Goal: Task Accomplishment & Management: Complete application form

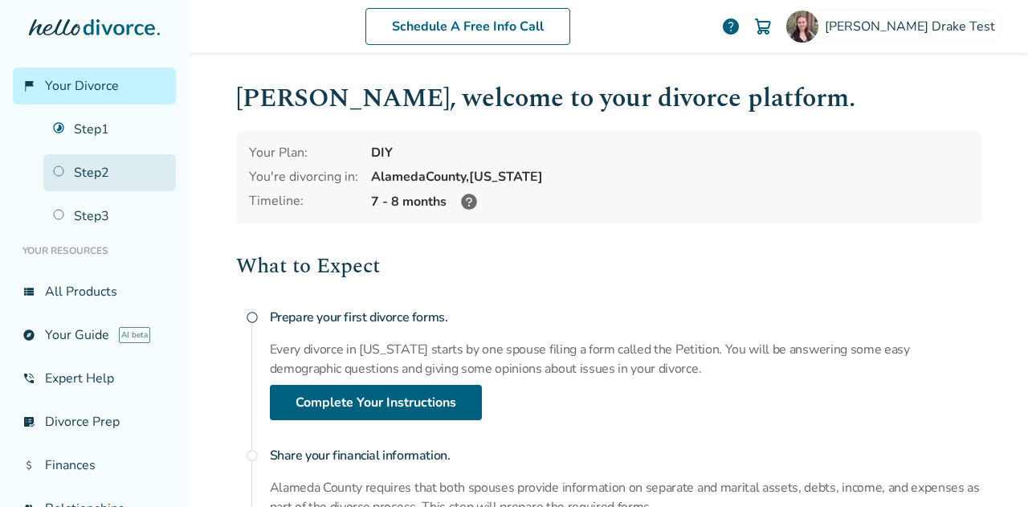
click at [63, 182] on link "Step 2" at bounding box center [109, 172] width 133 height 37
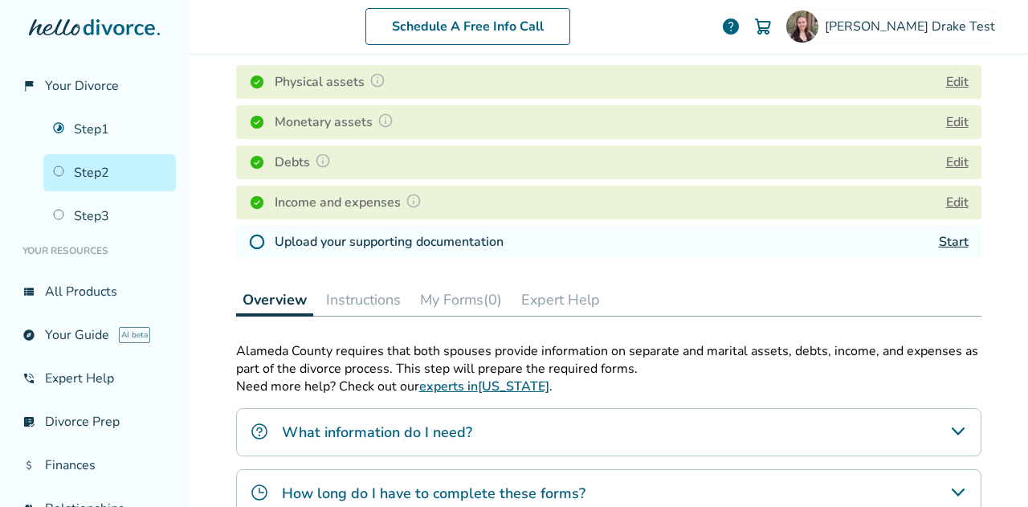
scroll to position [243, 0]
click at [452, 314] on button "My Forms (0)" at bounding box center [461, 299] width 95 height 32
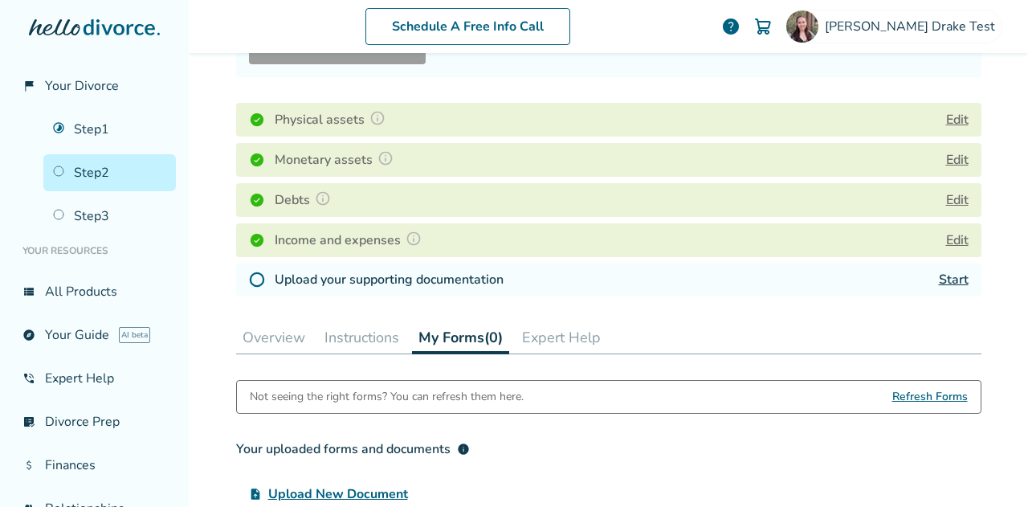
scroll to position [205, 0]
click at [562, 338] on button "Expert Help" at bounding box center [562, 337] width 92 height 32
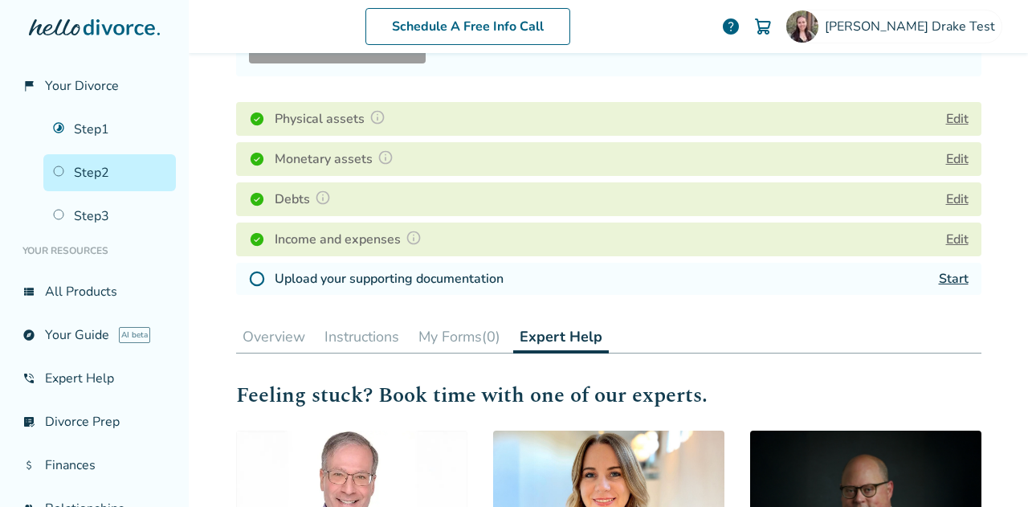
click at [470, 343] on button "My Forms (0)" at bounding box center [459, 337] width 95 height 32
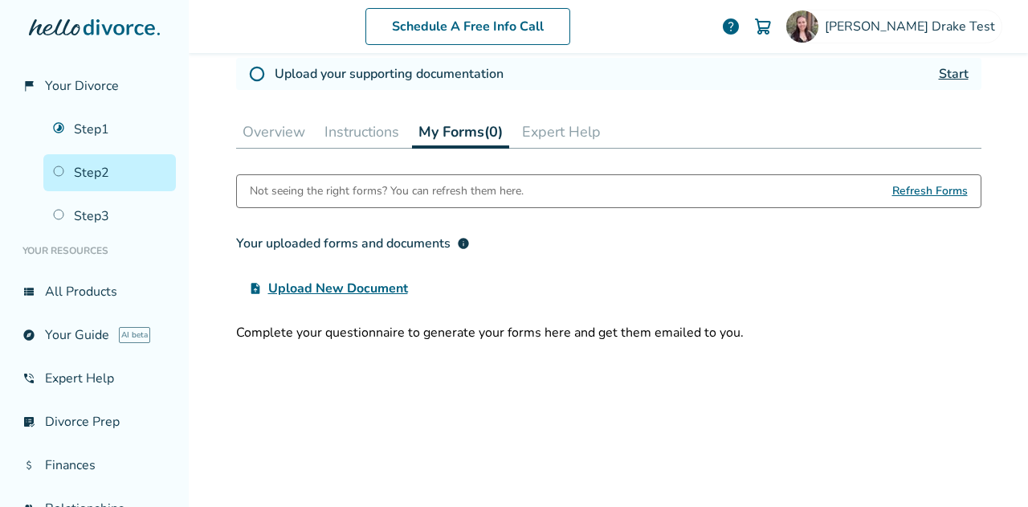
scroll to position [445, 0]
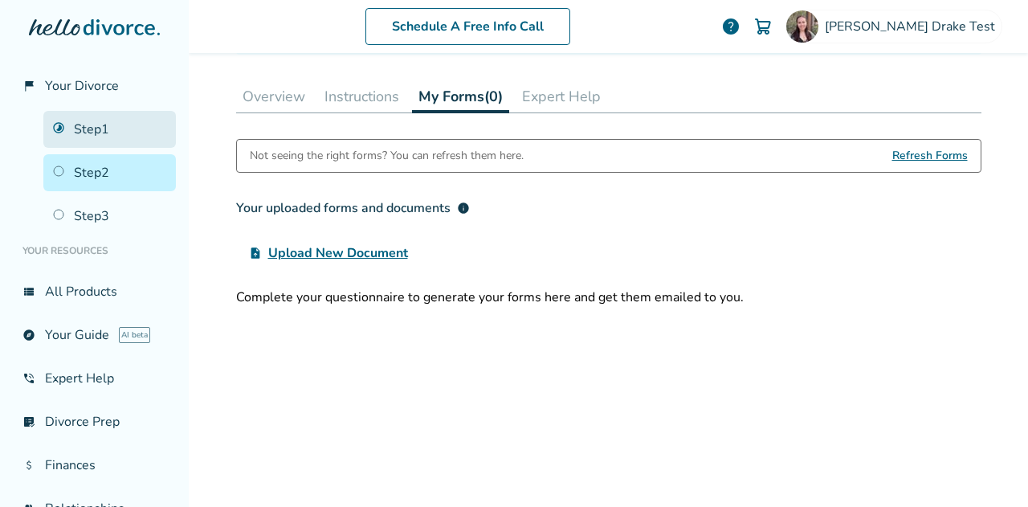
click at [77, 126] on link "Step 1" at bounding box center [109, 129] width 133 height 37
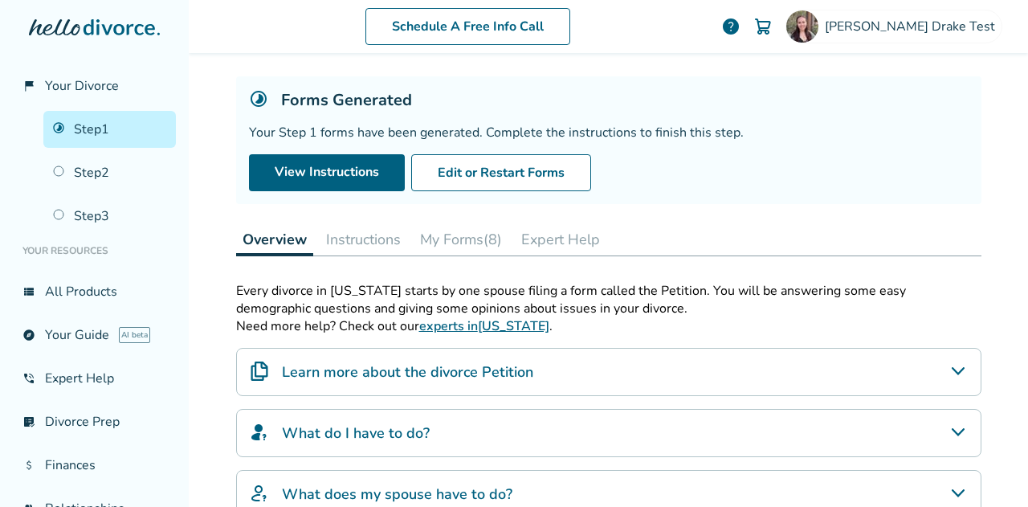
click at [462, 237] on button "My Forms (8)" at bounding box center [461, 239] width 95 height 32
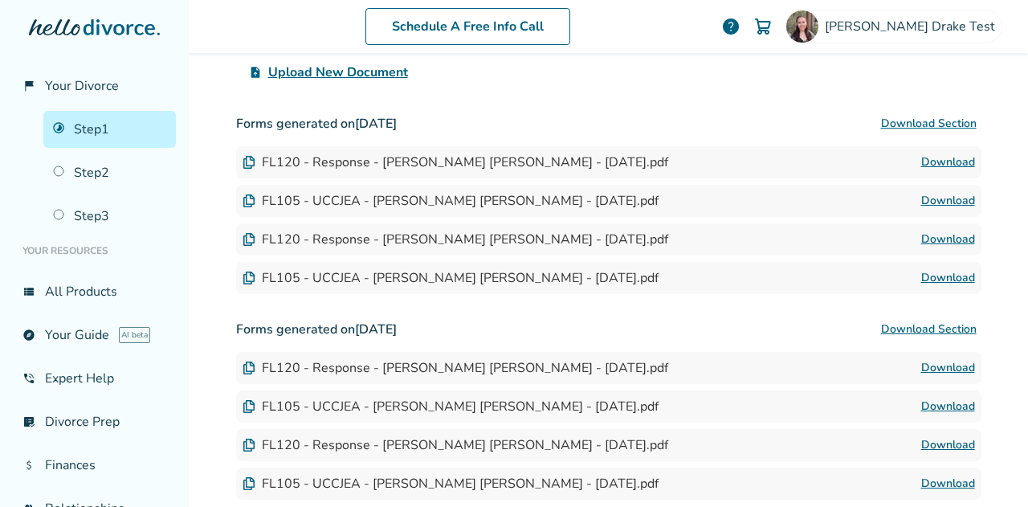
scroll to position [468, 0]
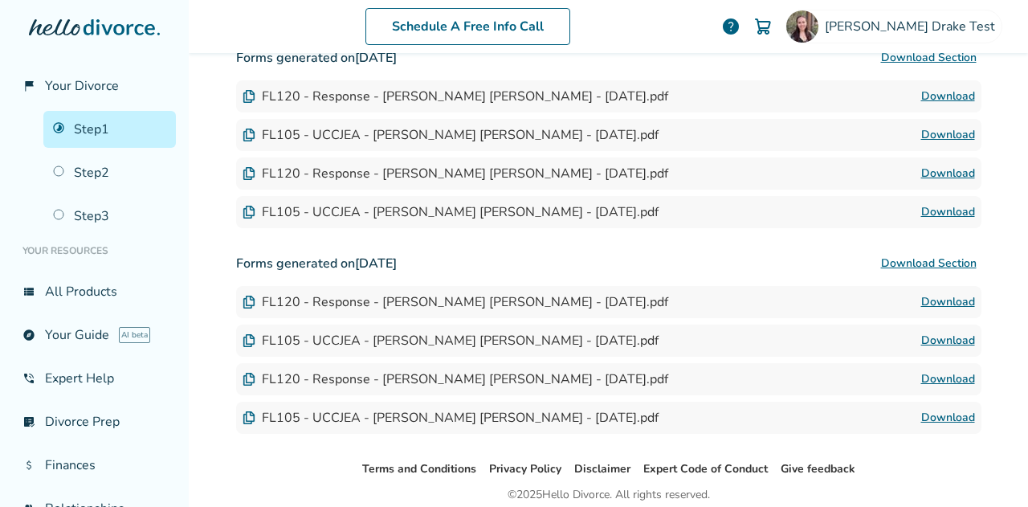
click at [934, 96] on link "Download" at bounding box center [949, 96] width 54 height 19
click at [80, 205] on link "Step 3" at bounding box center [109, 216] width 133 height 37
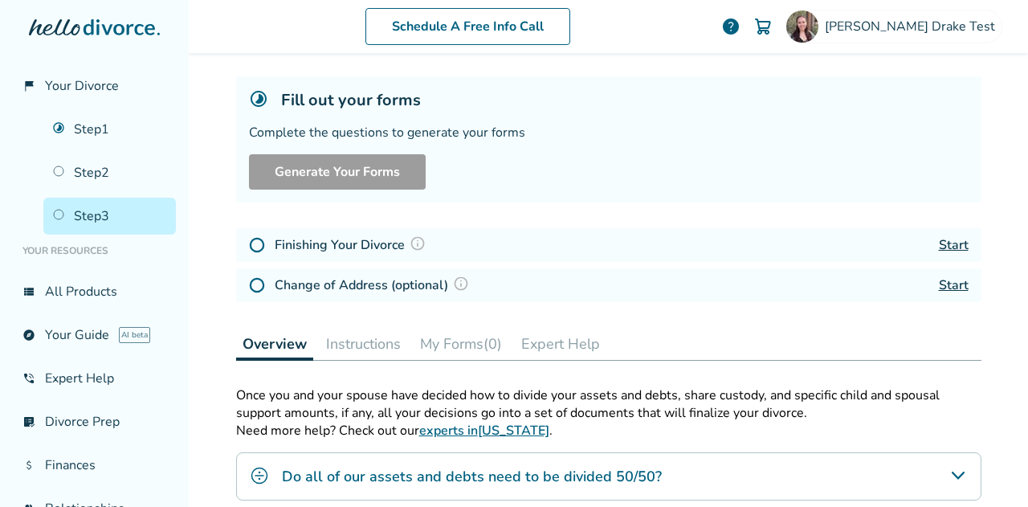
click at [432, 349] on button "My Forms (0)" at bounding box center [461, 344] width 95 height 32
